Goal: Information Seeking & Learning: Learn about a topic

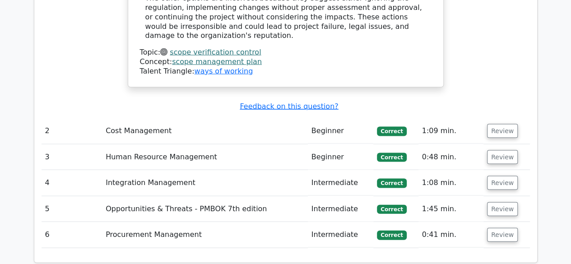
scroll to position [1023, 0]
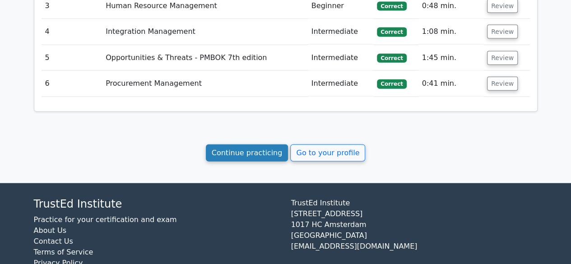
click at [263, 145] on link "Continue practicing" at bounding box center [247, 153] width 83 height 17
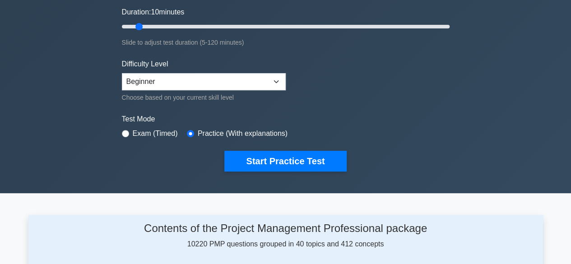
scroll to position [171, 0]
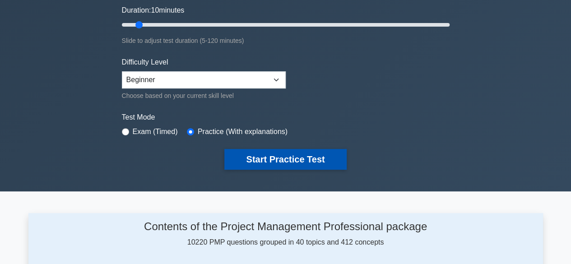
click at [300, 159] on button "Start Practice Test" at bounding box center [285, 159] width 122 height 21
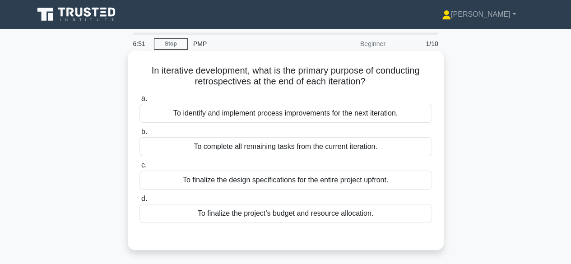
click at [256, 142] on div "To complete all remaining tasks from the current iteration." at bounding box center [286, 146] width 293 height 19
click at [140, 135] on input "b. To complete all remaining tasks from the current iteration." at bounding box center [140, 132] width 0 height 6
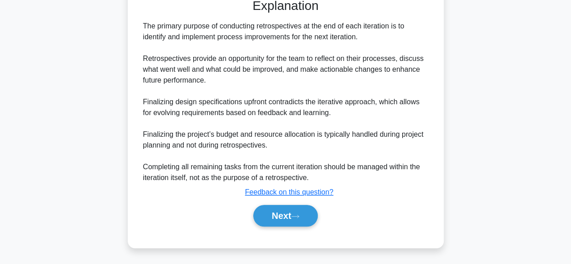
scroll to position [237, 0]
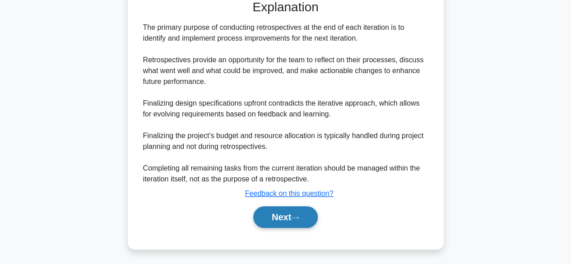
click at [285, 220] on button "Next" at bounding box center [285, 217] width 65 height 22
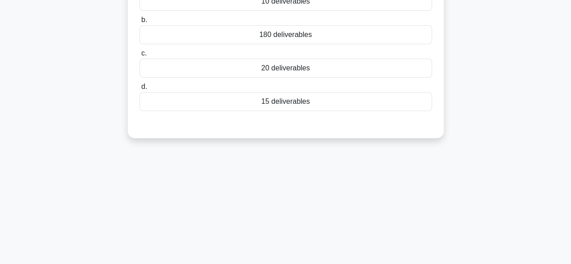
scroll to position [0, 0]
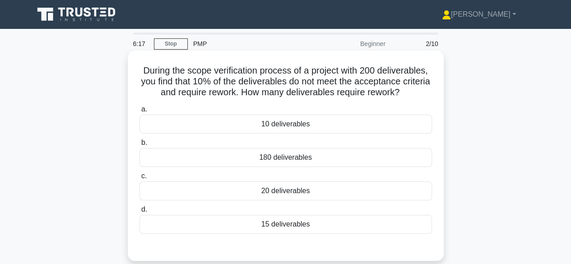
click at [275, 187] on div "20 deliverables" at bounding box center [286, 191] width 293 height 19
click at [140, 179] on input "c. 20 deliverables" at bounding box center [140, 176] width 0 height 6
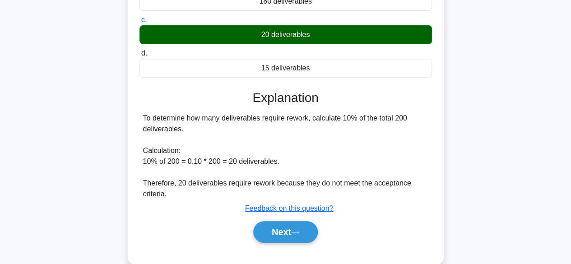
scroll to position [163, 0]
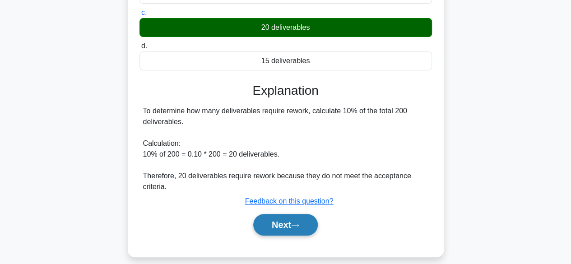
click at [280, 228] on button "Next" at bounding box center [285, 225] width 65 height 22
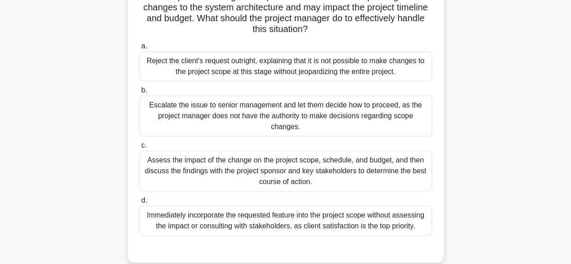
scroll to position [89, 0]
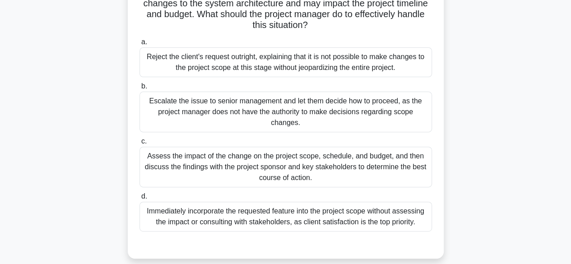
click at [285, 168] on div "Assess the impact of the change on the project scope, schedule, and budget, and…" at bounding box center [286, 167] width 293 height 41
click at [140, 145] on input "c. Assess the impact of the change on the project scope, schedule, and budget, …" at bounding box center [140, 142] width 0 height 6
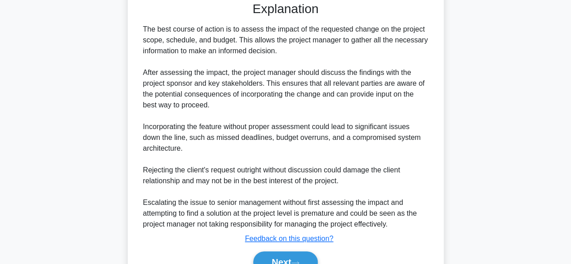
scroll to position [378, 0]
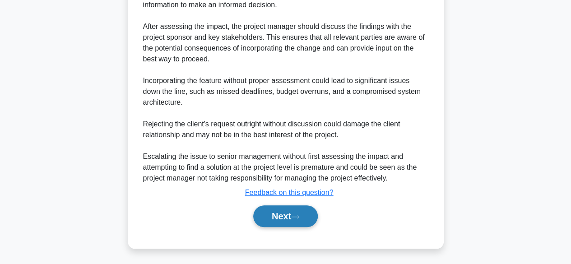
click at [276, 217] on button "Next" at bounding box center [285, 217] width 65 height 22
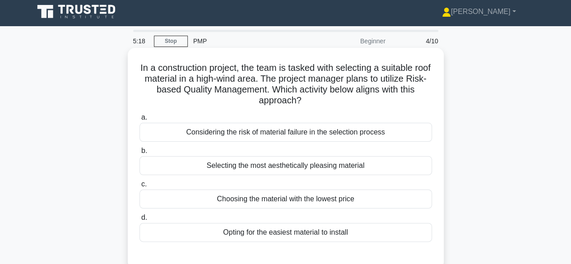
scroll to position [2, 0]
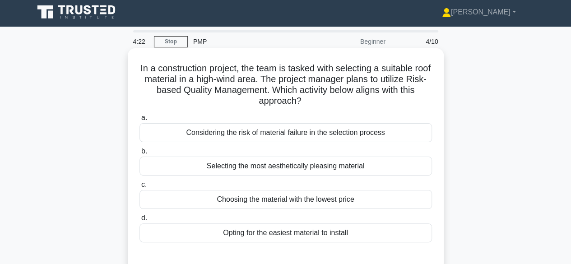
click at [304, 169] on div "Selecting the most aesthetically pleasing material" at bounding box center [286, 166] width 293 height 19
click at [140, 154] on input "b. Selecting the most aesthetically pleasing material" at bounding box center [140, 152] width 0 height 6
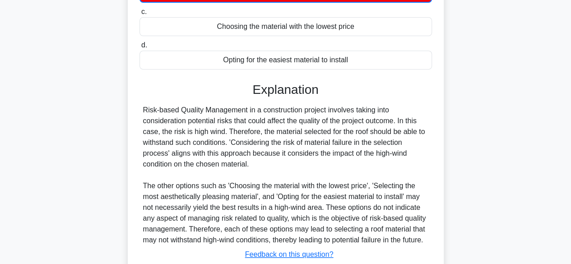
scroll to position [249, 0]
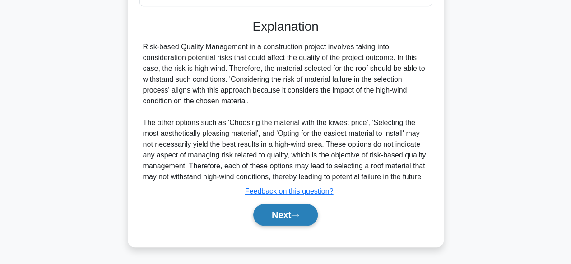
click at [285, 216] on button "Next" at bounding box center [285, 215] width 65 height 22
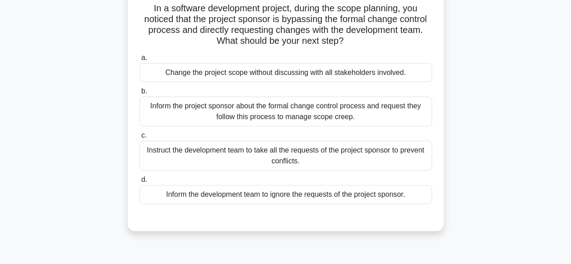
scroll to position [66, 0]
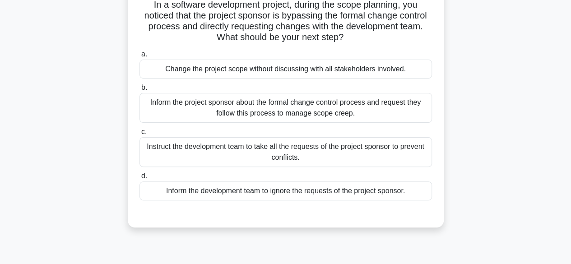
click at [305, 110] on div "Inform the project sponsor about the formal change control process and request …" at bounding box center [286, 108] width 293 height 30
click at [140, 91] on input "b. Inform the project sponsor about the formal change control process and reque…" at bounding box center [140, 88] width 0 height 6
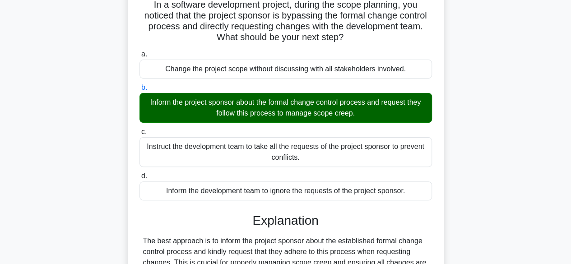
scroll to position [226, 0]
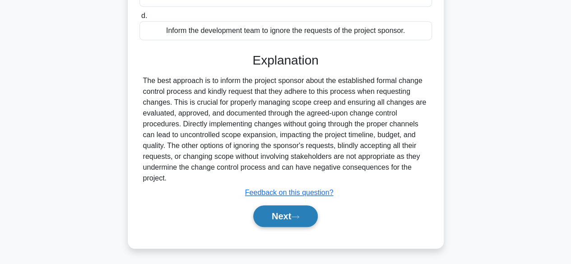
click at [271, 215] on button "Next" at bounding box center [285, 217] width 65 height 22
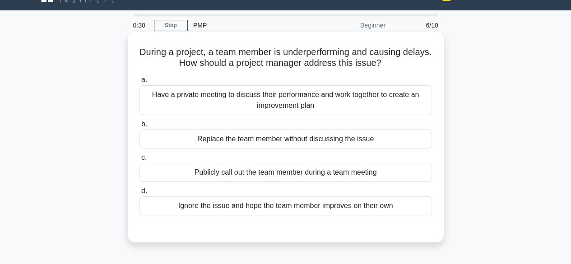
scroll to position [22, 0]
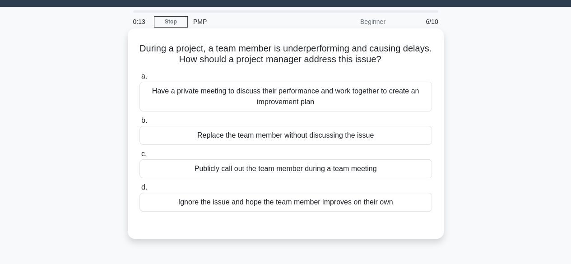
click at [295, 93] on div "Have a private meeting to discuss their performance and work together to create…" at bounding box center [286, 97] width 293 height 30
click at [140, 79] on input "a. Have a private meeting to discuss their performance and work together to cre…" at bounding box center [140, 77] width 0 height 6
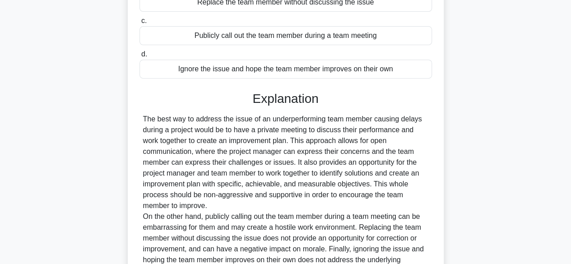
scroll to position [248, 0]
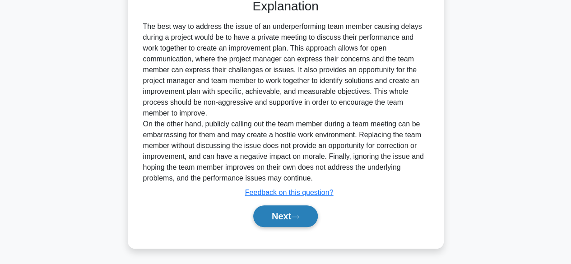
click at [275, 212] on button "Next" at bounding box center [285, 217] width 65 height 22
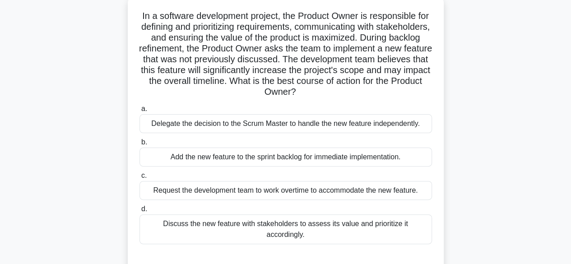
scroll to position [55, 0]
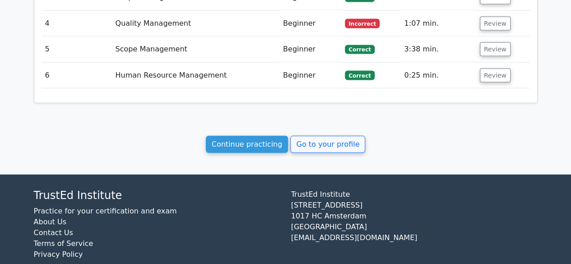
scroll to position [954, 0]
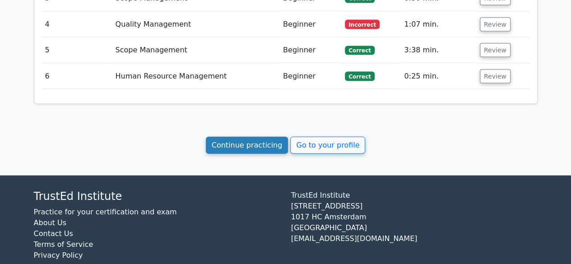
click at [242, 137] on link "Continue practicing" at bounding box center [247, 145] width 83 height 17
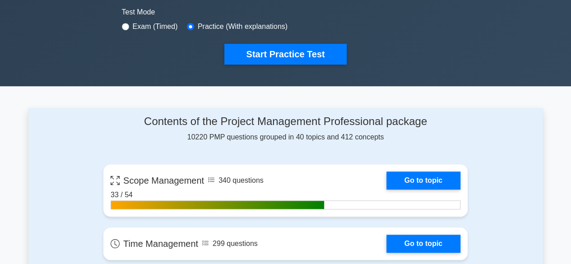
scroll to position [280, 0]
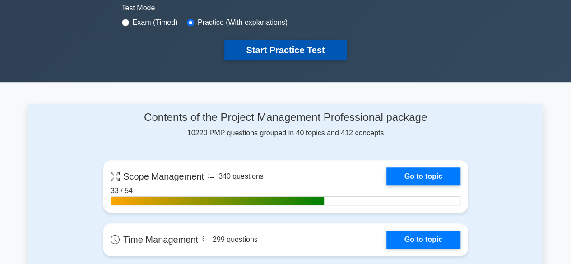
click at [280, 50] on button "Start Practice Test" at bounding box center [285, 50] width 122 height 21
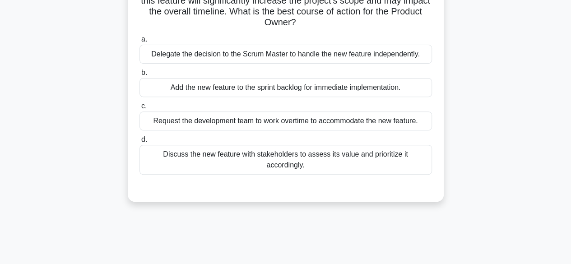
scroll to position [125, 0]
click at [298, 152] on div "Discuss the new feature with stakeholders to assess its value and prioritize it…" at bounding box center [286, 160] width 293 height 30
click at [140, 142] on input "d. Discuss the new feature with stakeholders to assess its value and prioritize…" at bounding box center [140, 139] width 0 height 6
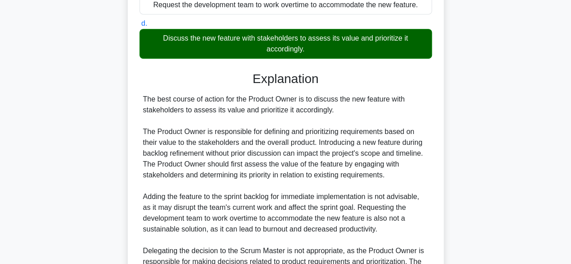
scroll to position [346, 0]
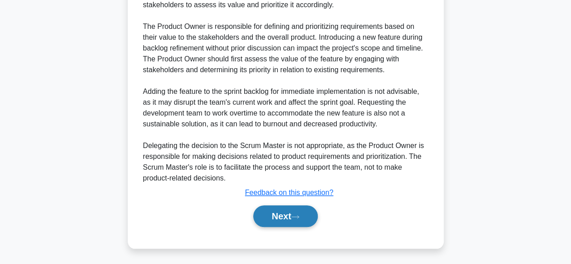
click at [270, 223] on button "Next" at bounding box center [285, 217] width 65 height 22
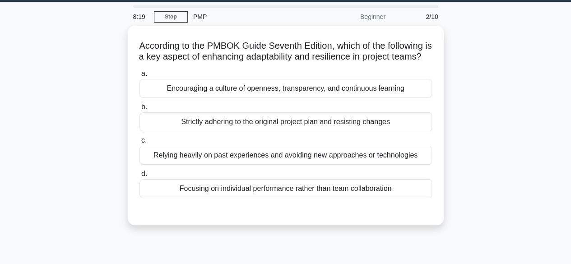
scroll to position [0, 0]
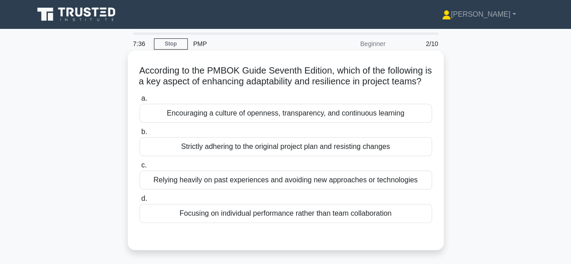
click at [290, 123] on div "Encouraging a culture of openness, transparency, and continuous learning" at bounding box center [286, 113] width 293 height 19
click at [140, 102] on input "a. Encouraging a culture of openness, transparency, and continuous learning" at bounding box center [140, 99] width 0 height 6
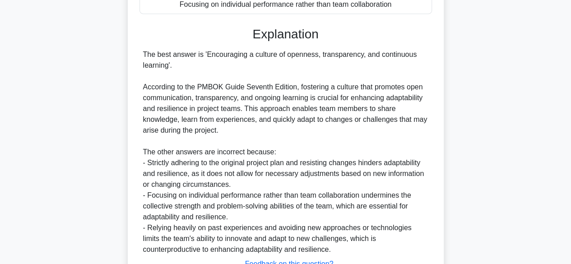
scroll to position [291, 0]
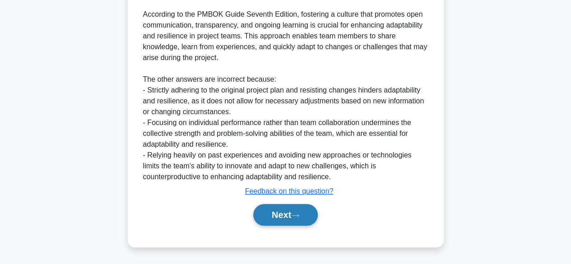
click at [285, 221] on button "Next" at bounding box center [285, 215] width 65 height 22
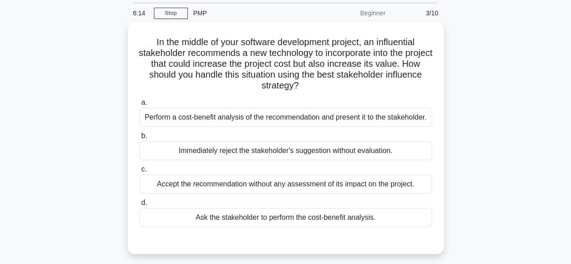
scroll to position [32, 0]
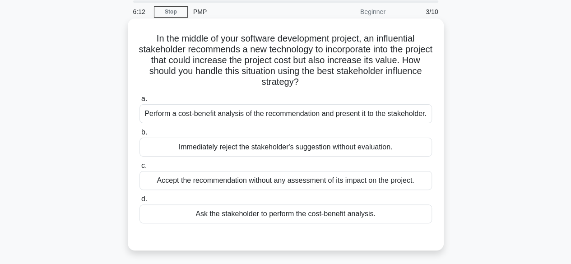
click at [310, 114] on div "Perform a cost-benefit analysis of the recommendation and present it to the sta…" at bounding box center [286, 113] width 293 height 19
click at [140, 102] on input "a. Perform a cost-benefit analysis of the recommendation and present it to the …" at bounding box center [140, 99] width 0 height 6
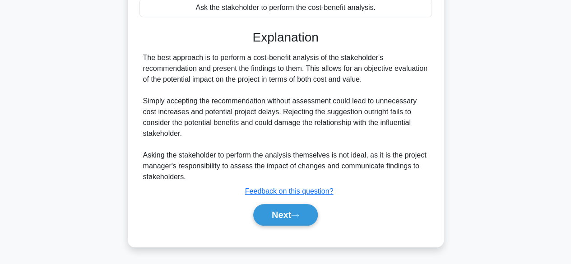
scroll to position [248, 0]
click at [280, 215] on button "Next" at bounding box center [285, 215] width 65 height 22
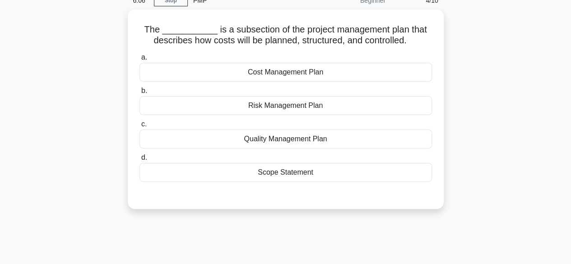
scroll to position [0, 0]
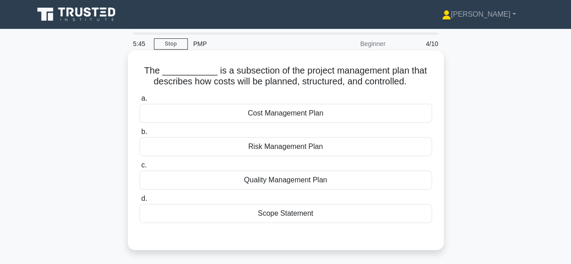
click at [297, 110] on div "Cost Management Plan" at bounding box center [286, 113] width 293 height 19
click at [140, 102] on input "a. Cost Management Plan" at bounding box center [140, 99] width 0 height 6
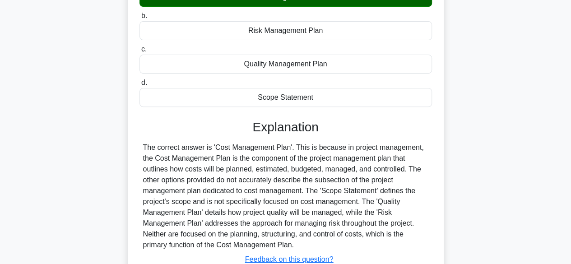
scroll to position [224, 0]
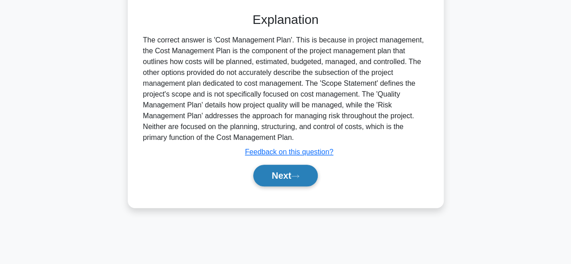
click at [276, 176] on button "Next" at bounding box center [285, 176] width 65 height 22
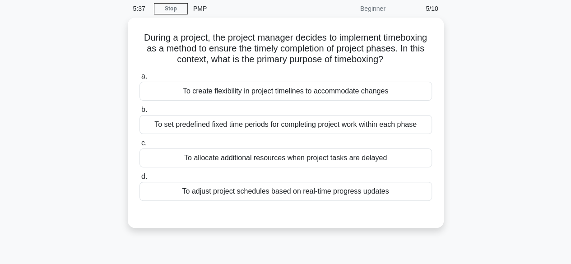
scroll to position [26, 0]
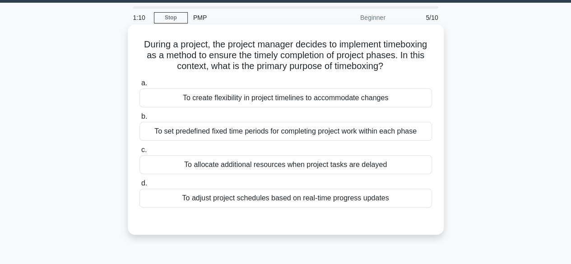
click at [272, 196] on div "To adjust project schedules based on real-time progress updates" at bounding box center [286, 198] width 293 height 19
click at [140, 187] on input "d. To adjust project schedules based on real-time progress updates" at bounding box center [140, 184] width 0 height 6
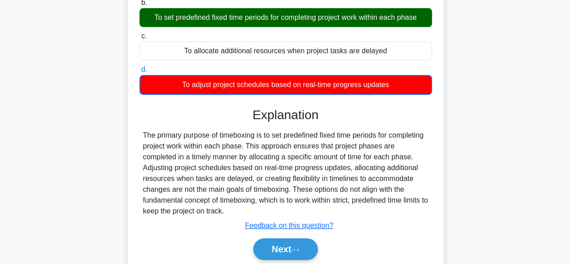
scroll to position [224, 0]
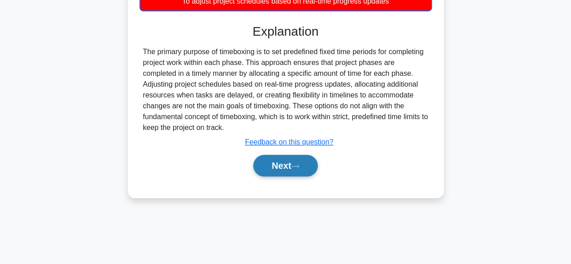
click at [275, 163] on button "Next" at bounding box center [285, 166] width 65 height 22
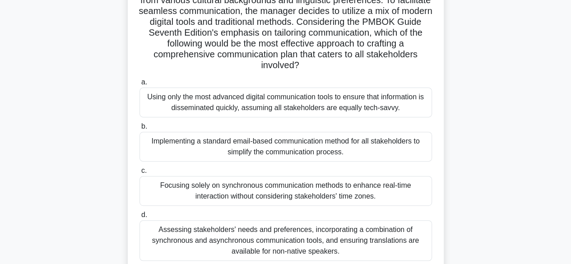
scroll to position [125, 0]
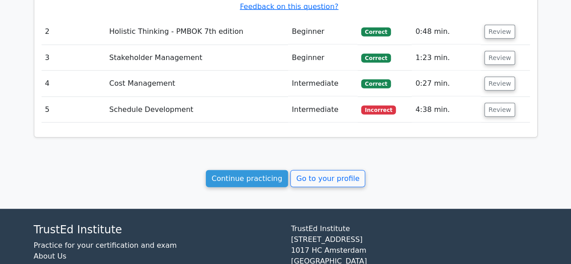
scroll to position [1057, 0]
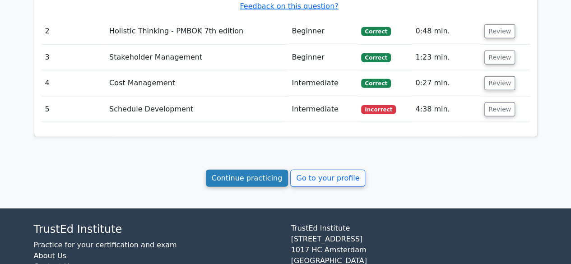
click at [255, 170] on link "Continue practicing" at bounding box center [247, 178] width 83 height 17
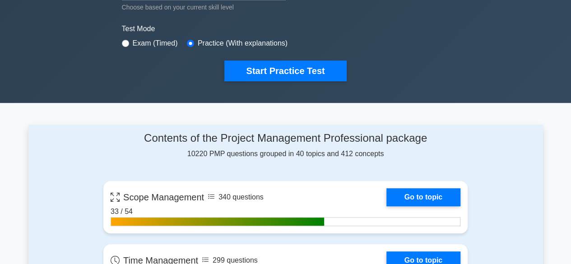
scroll to position [260, 0]
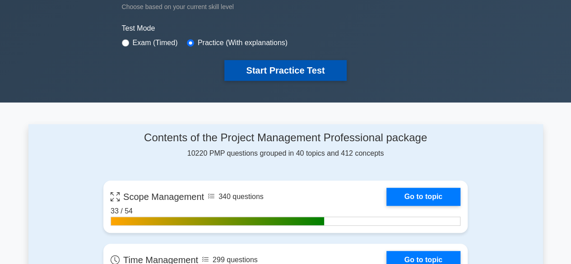
click at [278, 69] on button "Start Practice Test" at bounding box center [285, 70] width 122 height 21
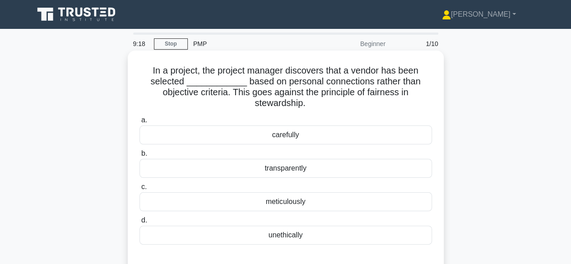
click at [274, 233] on div "unethically" at bounding box center [286, 235] width 293 height 19
click at [140, 224] on input "d. unethically" at bounding box center [140, 221] width 0 height 6
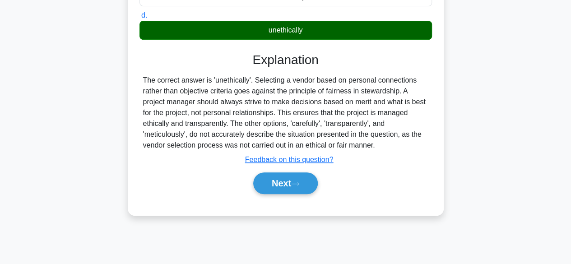
scroll to position [206, 0]
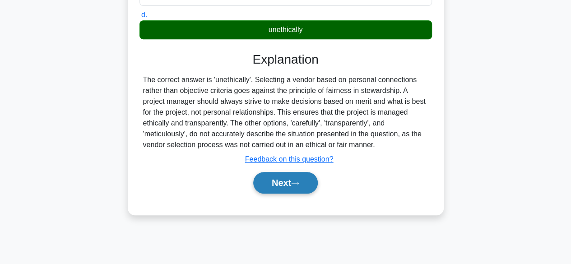
click at [277, 181] on button "Next" at bounding box center [285, 183] width 65 height 22
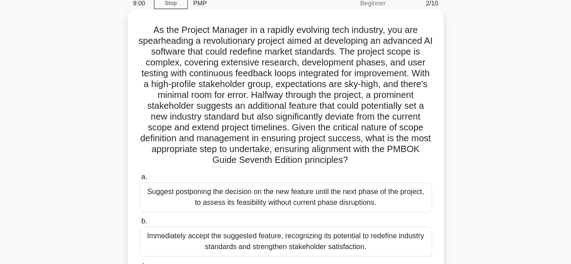
scroll to position [40, 0]
